Goal: Find specific page/section: Find specific page/section

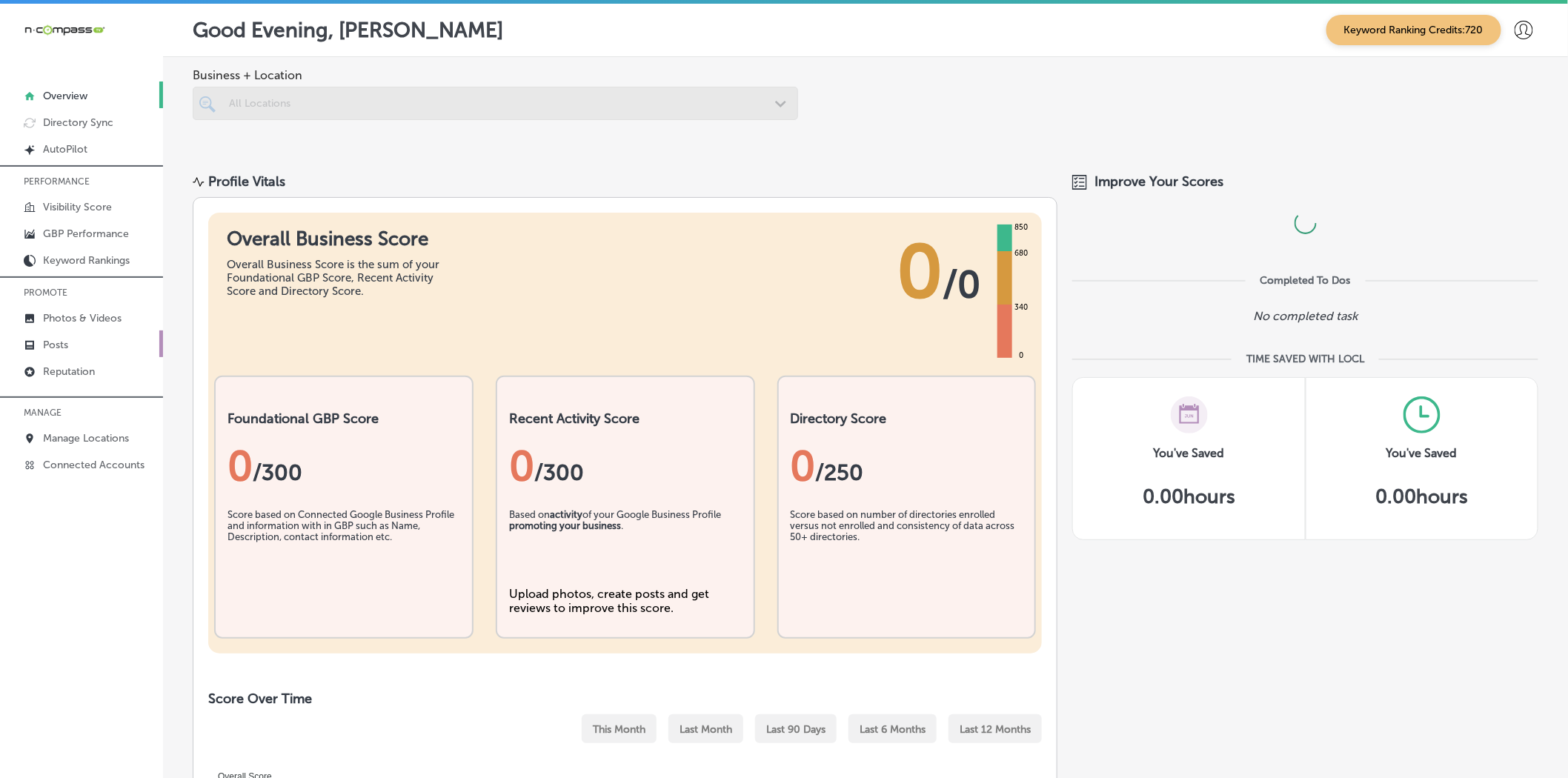
click at [80, 337] on link "Posts" at bounding box center [81, 344] width 163 height 27
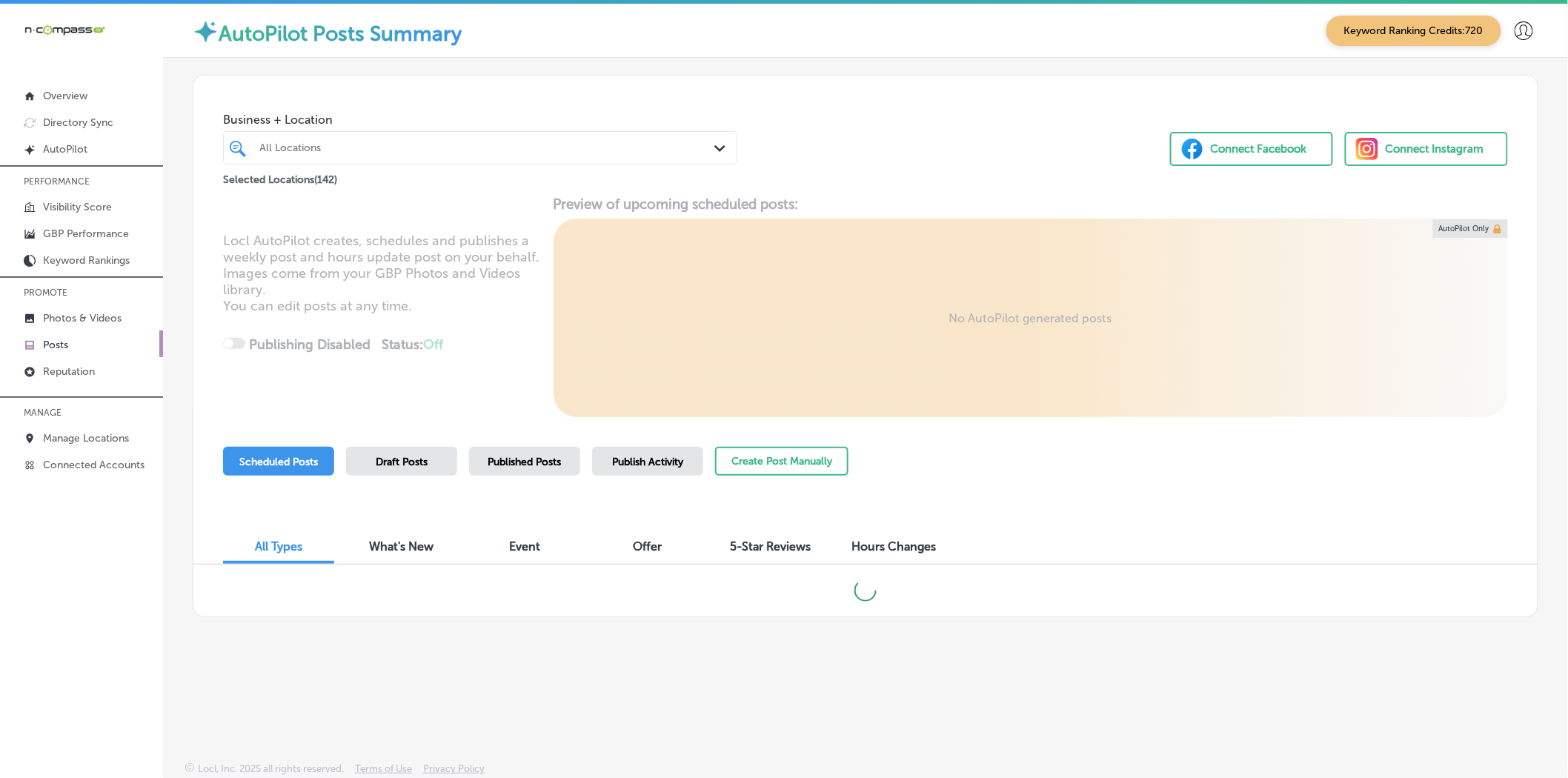
click at [304, 151] on div "All Locations" at bounding box center [487, 148] width 456 height 13
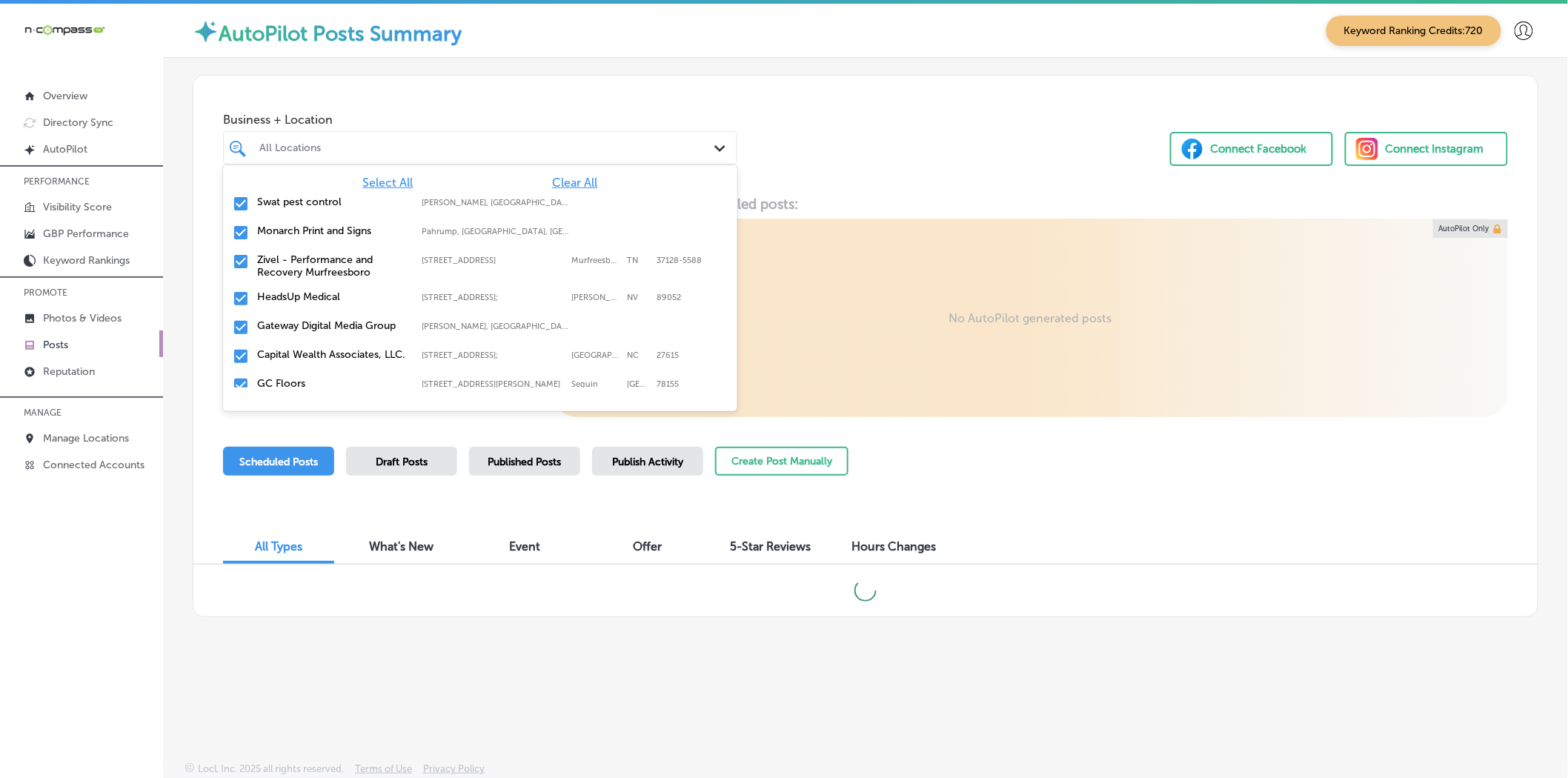
click at [556, 182] on span "Clear All" at bounding box center [574, 183] width 45 height 14
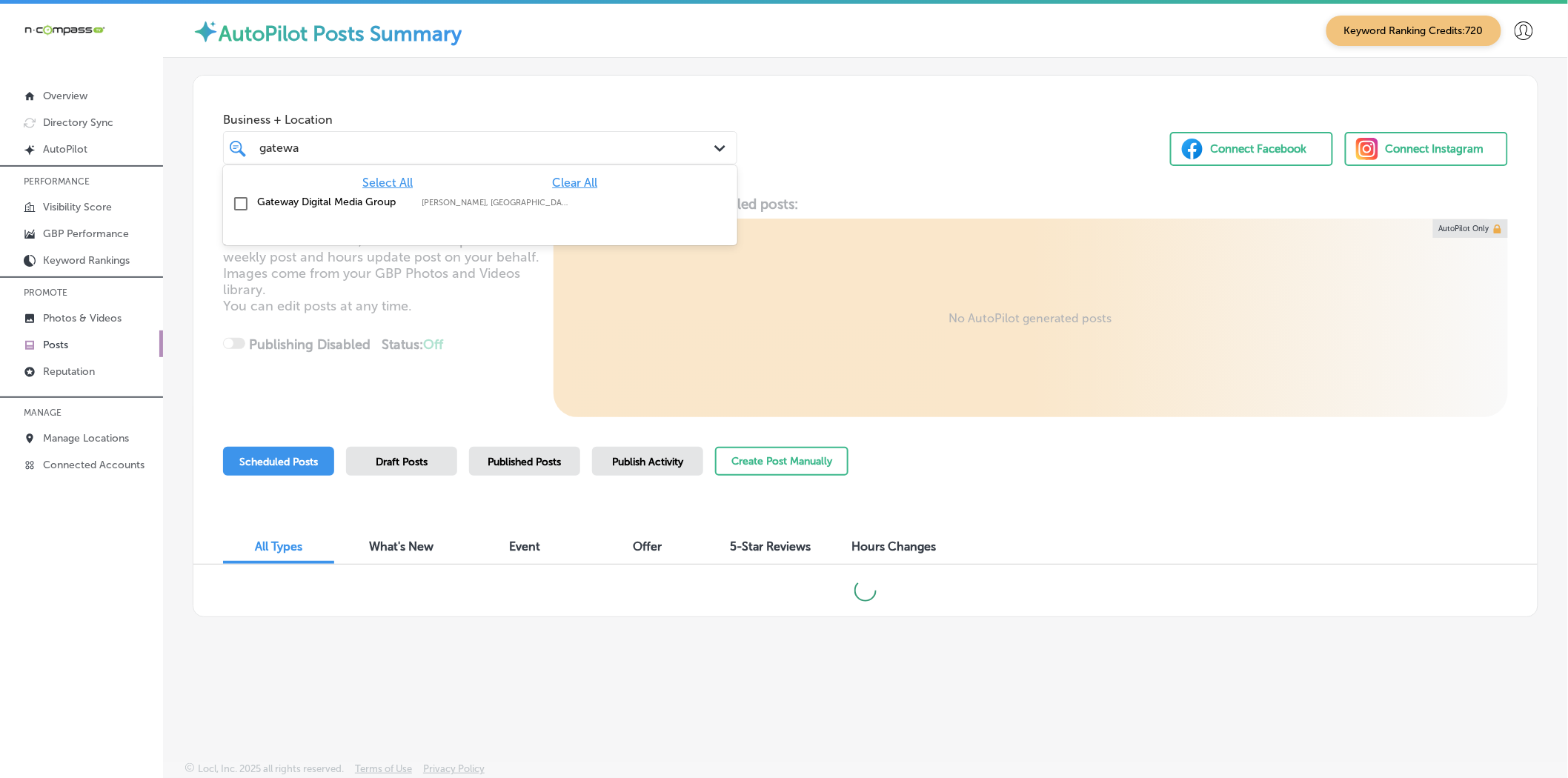
click at [463, 204] on label "[PERSON_NAME], [GEOGRAPHIC_DATA], [GEOGRAPHIC_DATA] | [GEOGRAPHIC_DATA], [GEOGR…" at bounding box center [496, 202] width 150 height 9
type input "gatewa"
click at [848, 182] on div "Business + Location option focused, 2 of 143. 2 results available for search te…" at bounding box center [866, 132] width 1344 height 113
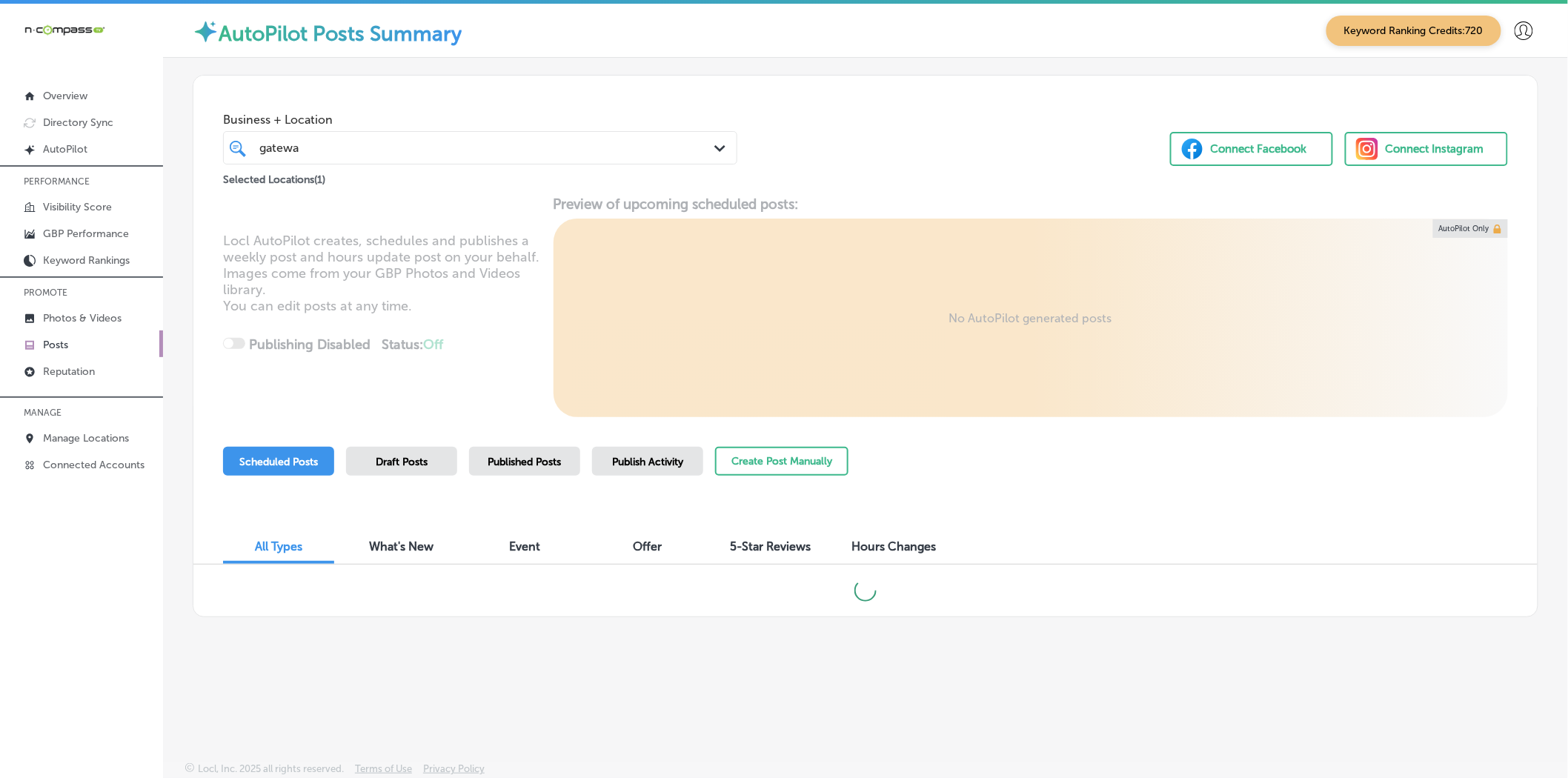
click at [556, 469] on div "Published Posts" at bounding box center [524, 461] width 111 height 29
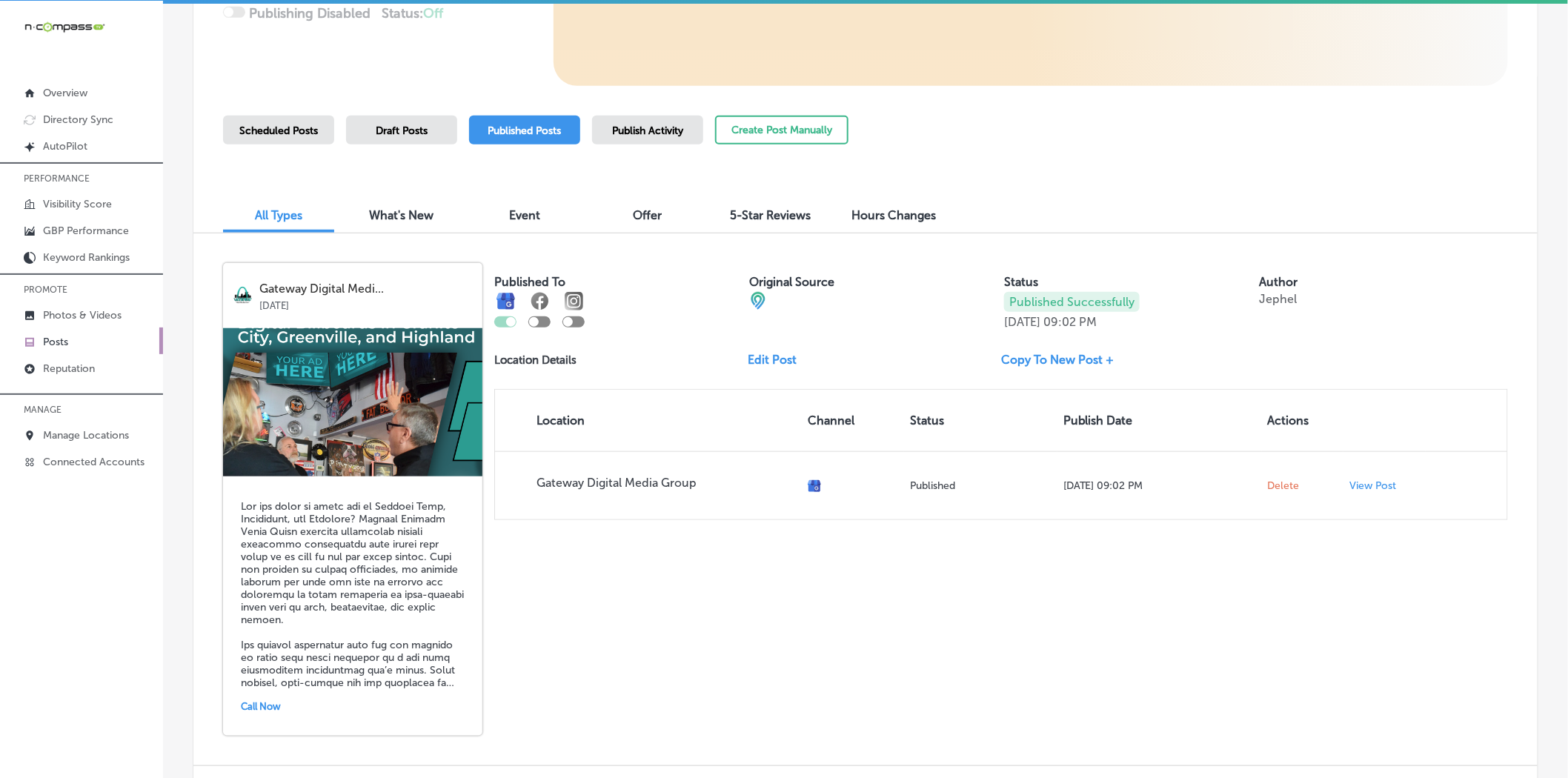
scroll to position [329, 0]
